Goal: Task Accomplishment & Management: Manage account settings

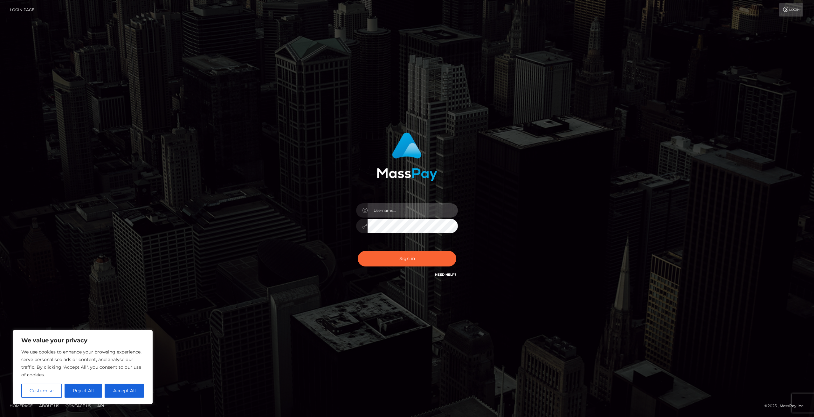
click at [395, 210] on input "text" at bounding box center [412, 210] width 90 height 14
type input "[EMAIL_ADDRESS][DOMAIN_NAME]"
click at [358, 251] on button "Sign in" at bounding box center [407, 259] width 99 height 16
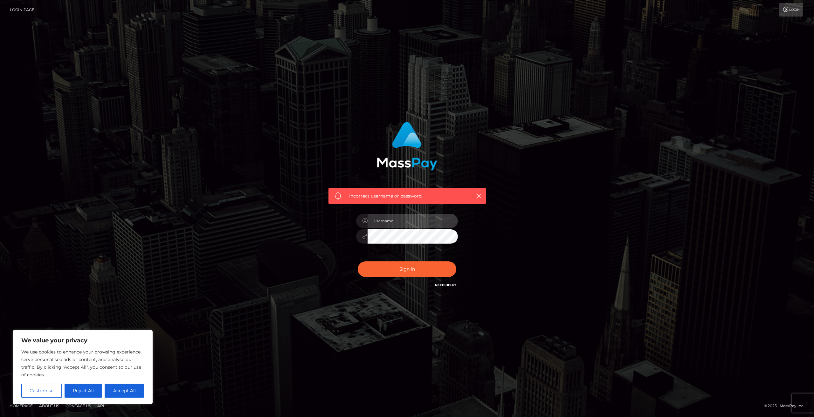
click at [387, 220] on input "text" at bounding box center [412, 221] width 90 height 14
type input "Vexxient"
click at [358, 262] on button "Sign in" at bounding box center [407, 270] width 99 height 16
